Goal: Transaction & Acquisition: Purchase product/service

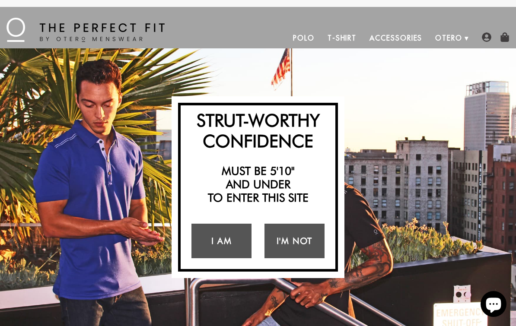
click at [228, 242] on link "I Am" at bounding box center [221, 241] width 60 height 35
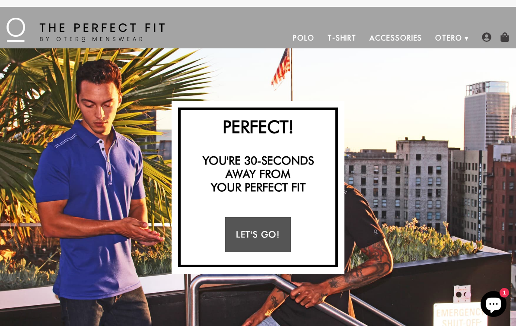
click at [268, 232] on link "Let's Go!" at bounding box center [257, 234] width 65 height 35
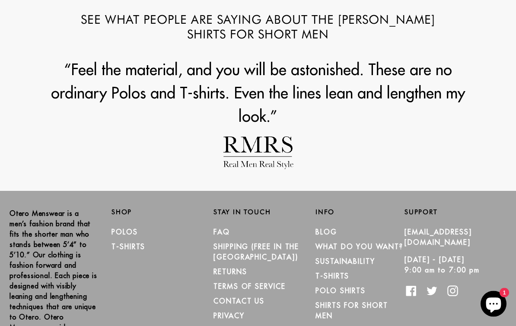
scroll to position [1002, 0]
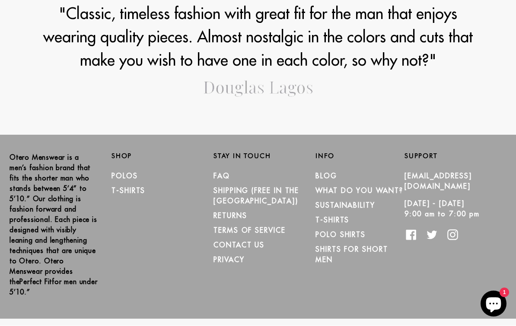
click at [134, 176] on link "Polos" at bounding box center [124, 176] width 26 height 9
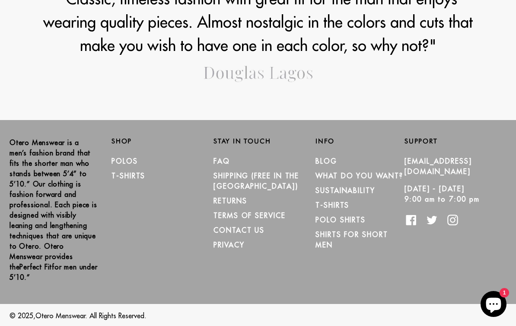
click at [141, 175] on link "T-Shirts" at bounding box center [128, 176] width 34 height 9
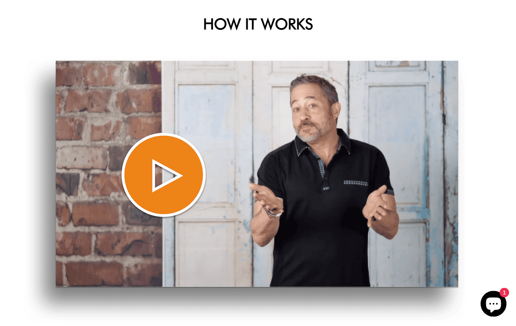
scroll to position [0, 0]
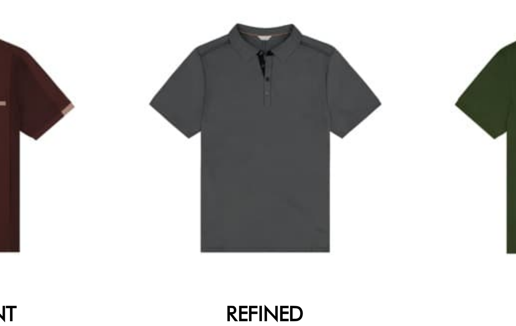
click at [265, 81] on div at bounding box center [323, 128] width 116 height 116
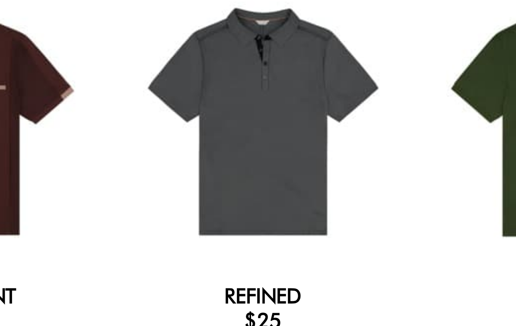
click at [265, 70] on div at bounding box center [323, 128] width 116 height 116
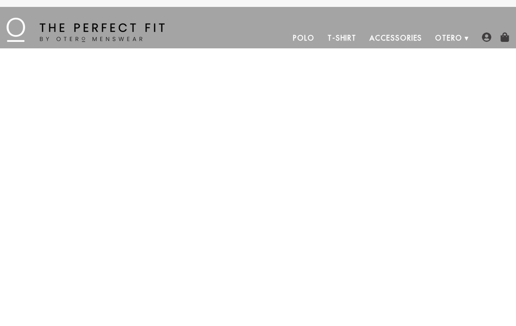
click at [292, 70] on div at bounding box center [258, 70] width 499 height 0
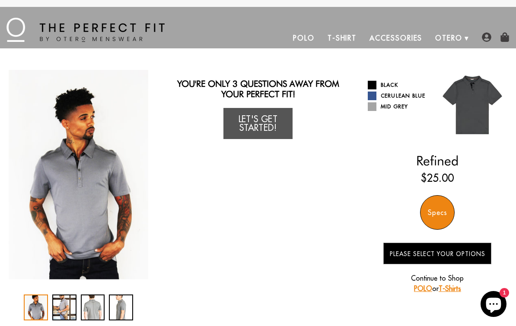
click at [291, 216] on div "You Wearing The Refined Polo You're only 3 questions away from your perfect fit…" at bounding box center [258, 195] width 499 height 251
